Goal: Task Accomplishment & Management: Manage account settings

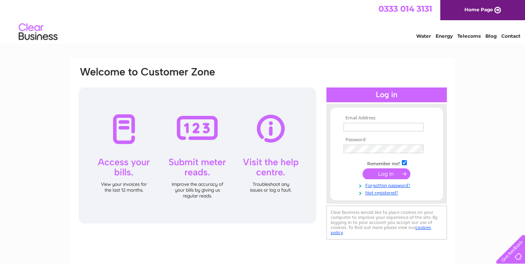
type input "julesdd3@gmail.com"
click at [379, 174] on input "submit" at bounding box center [387, 173] width 48 height 11
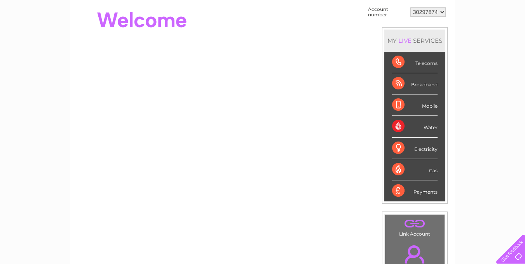
scroll to position [78, 0]
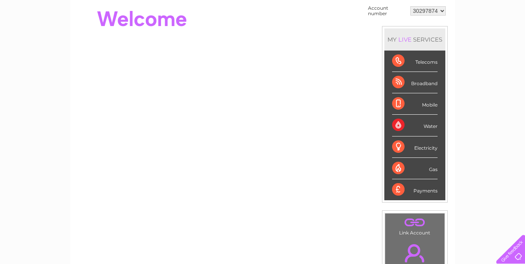
click at [416, 127] on div "Water" at bounding box center [414, 125] width 45 height 21
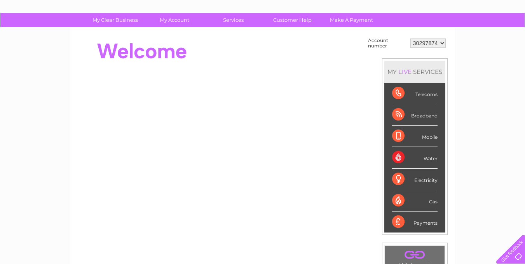
scroll to position [5, 0]
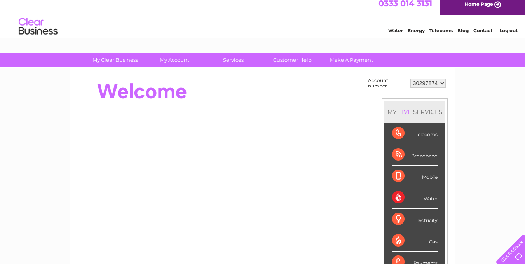
click at [402, 198] on div "Water" at bounding box center [414, 197] width 45 height 21
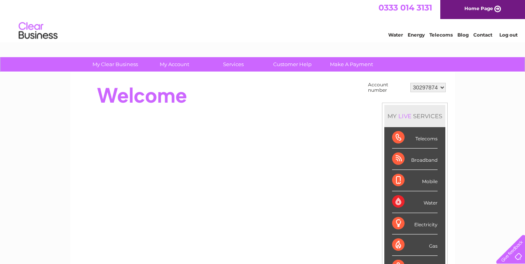
scroll to position [0, 0]
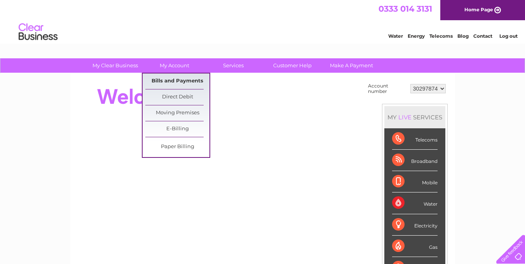
click at [183, 77] on link "Bills and Payments" at bounding box center [177, 81] width 64 height 16
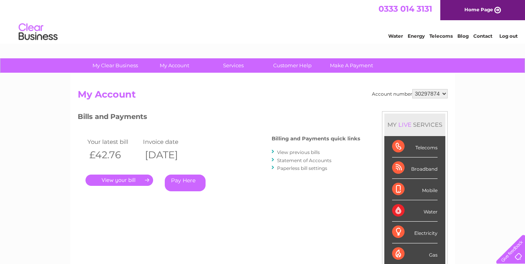
click at [117, 181] on link "." at bounding box center [120, 180] width 68 height 11
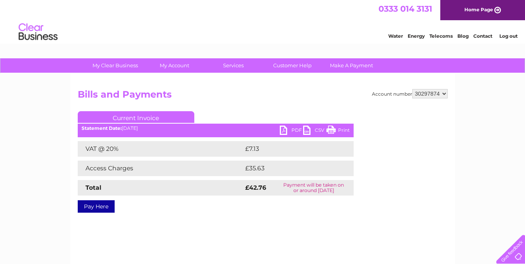
click at [291, 131] on link "PDF" at bounding box center [291, 131] width 23 height 11
click at [285, 129] on link "PDF" at bounding box center [291, 131] width 23 height 11
click at [282, 130] on link "PDF" at bounding box center [291, 131] width 23 height 11
click at [282, 133] on link "PDF" at bounding box center [291, 131] width 23 height 11
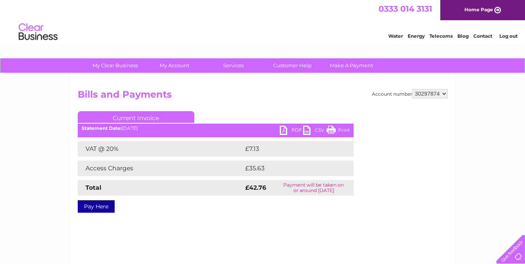
click at [282, 133] on link "PDF" at bounding box center [291, 131] width 23 height 11
click at [323, 29] on div "Water Energy Telecoms Blog Contact Log out" at bounding box center [262, 32] width 525 height 25
